Goal: Use online tool/utility: Utilize a website feature to perform a specific function

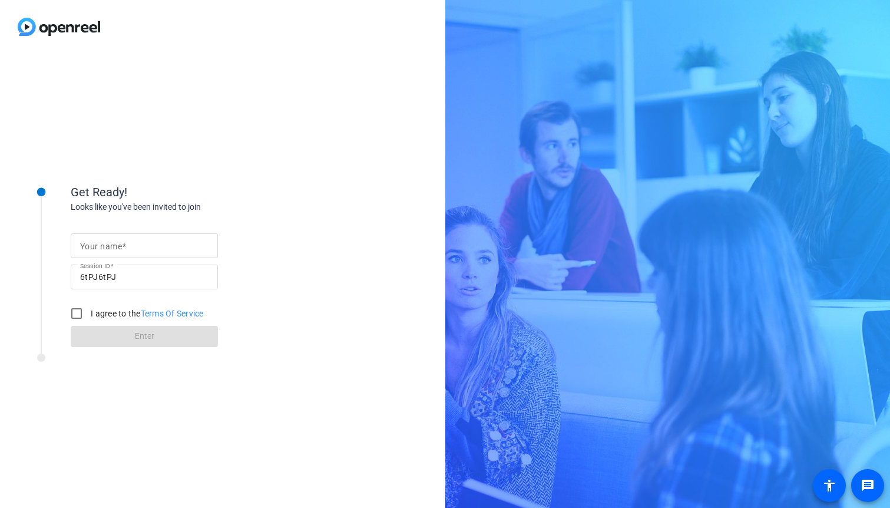
click at [118, 247] on mat-label "Your name" at bounding box center [101, 246] width 42 height 9
click at [118, 247] on input "Your name" at bounding box center [144, 246] width 128 height 14
type input "[PERSON_NAME]"
click at [68, 323] on input "I agree to the Terms Of Service" at bounding box center [77, 314] width 24 height 24
checkbox input "true"
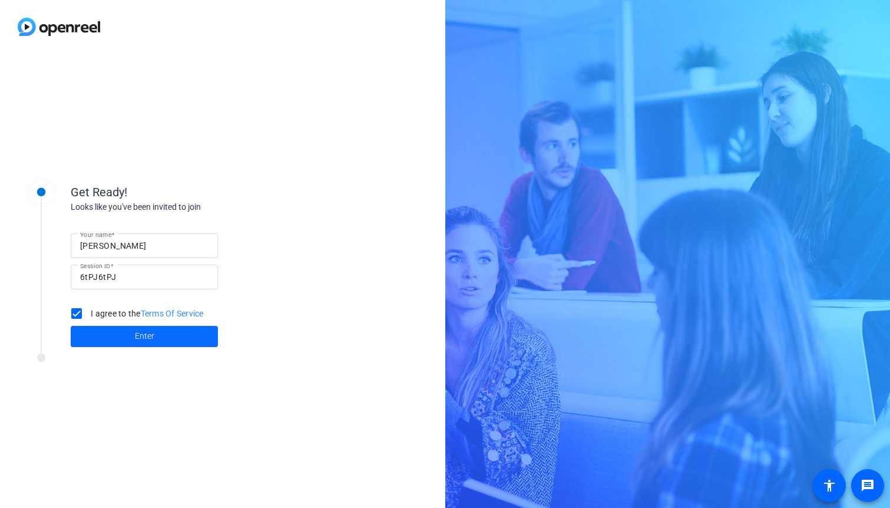
click at [126, 331] on span at bounding box center [144, 336] width 147 height 28
click at [140, 247] on input "Your name" at bounding box center [144, 246] width 128 height 14
type input "Leop"
click at [75, 313] on input "I agree to the Terms Of Service" at bounding box center [77, 314] width 24 height 24
checkbox input "true"
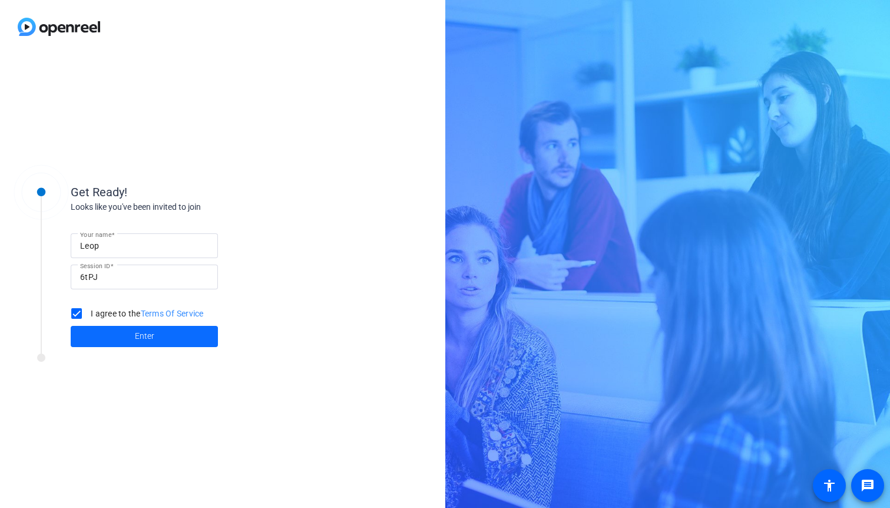
click at [110, 336] on span at bounding box center [144, 336] width 147 height 28
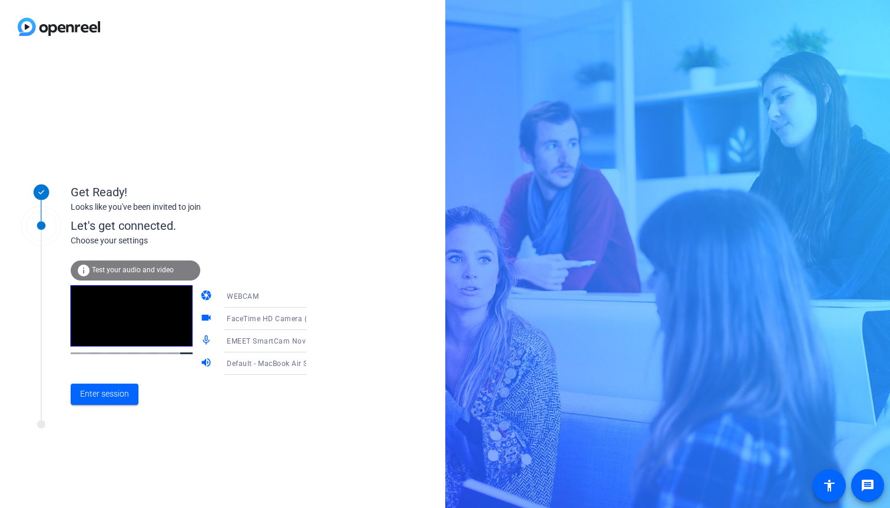
click at [244, 321] on span "FaceTime HD Camera (5B00:3AA6)" at bounding box center [287, 317] width 121 height 9
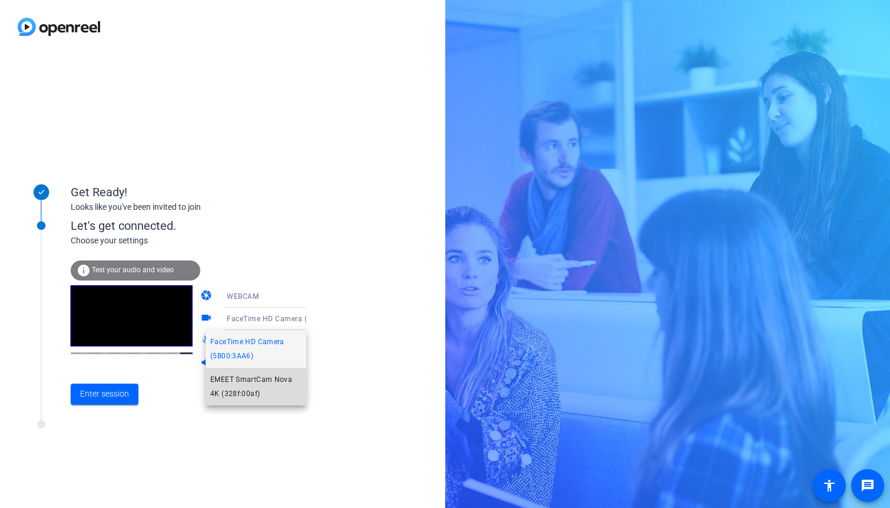
click at [249, 390] on span "EMEET SmartCam Nova 4K (328f:00af)" at bounding box center [255, 386] width 91 height 28
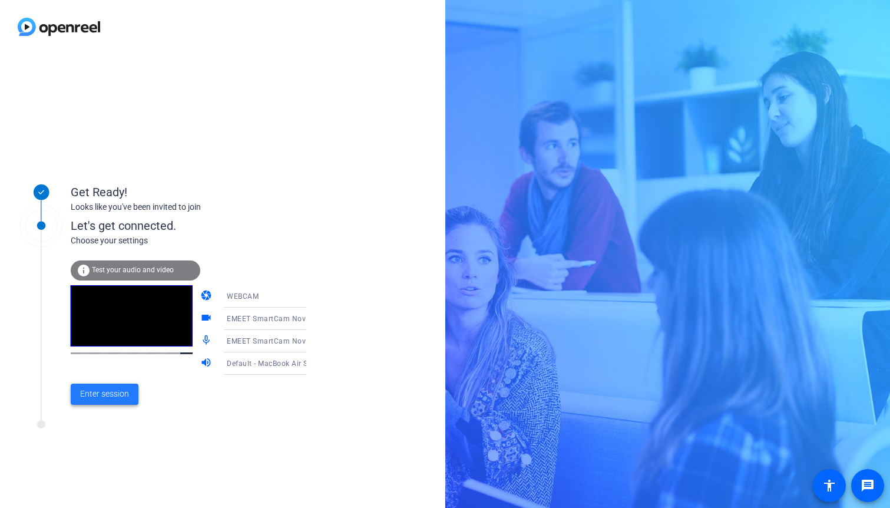
click at [95, 397] on span "Enter session" at bounding box center [104, 394] width 49 height 12
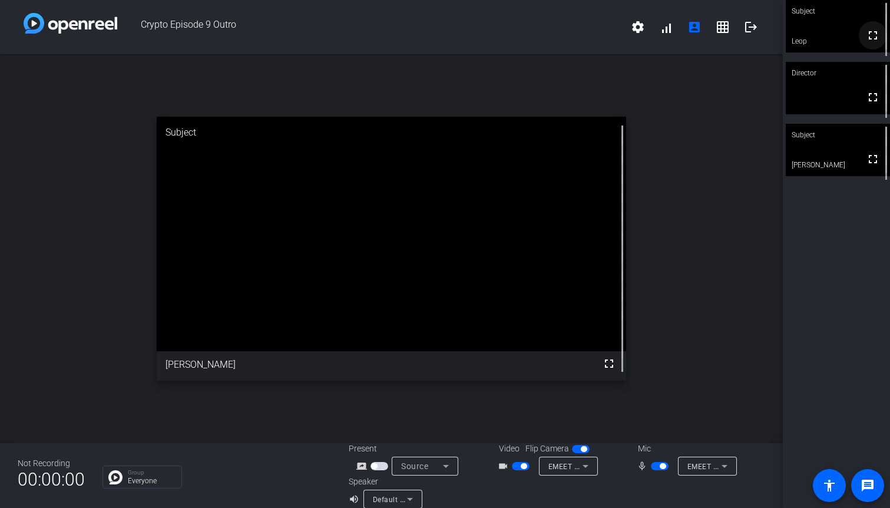
click at [870, 41] on mat-icon "fullscreen" at bounding box center [873, 35] width 14 height 14
